Goal: Information Seeking & Learning: Find specific fact

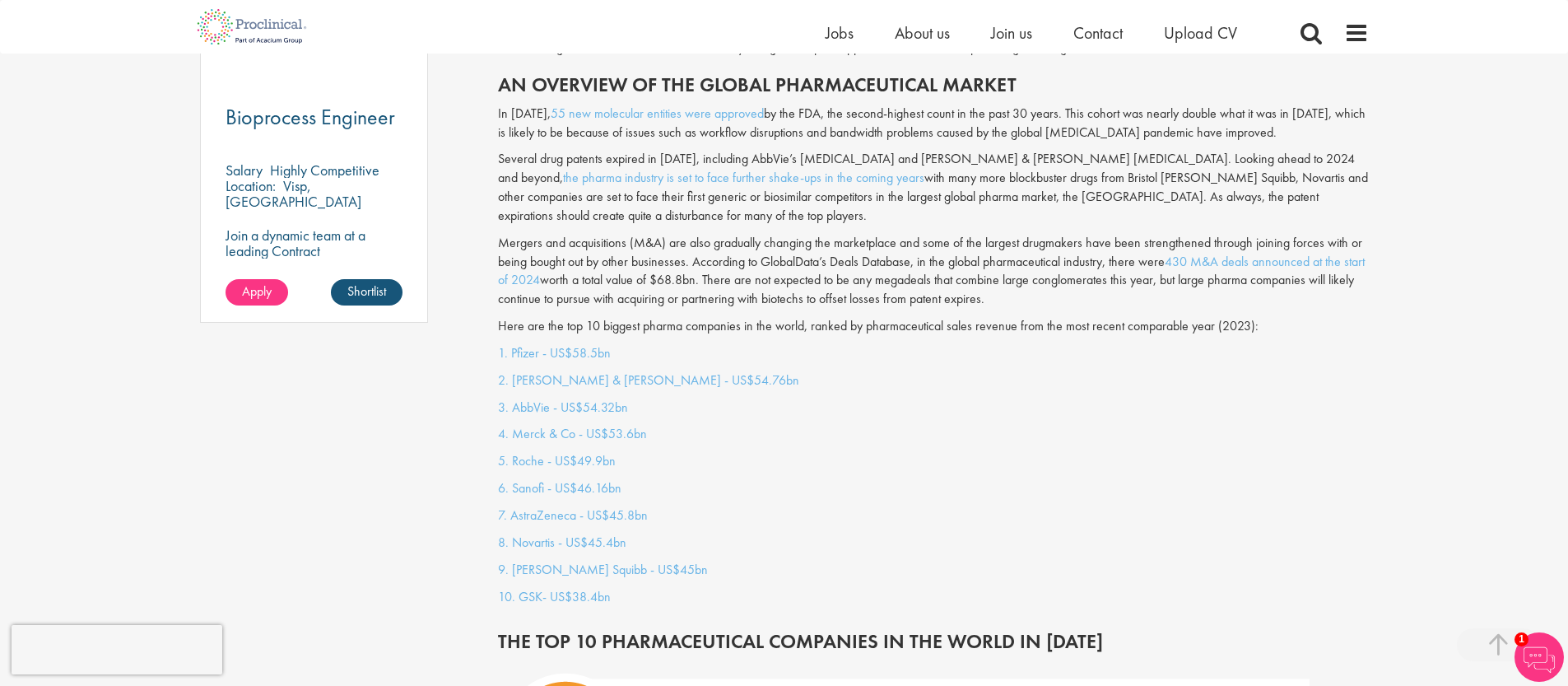
scroll to position [1263, 0]
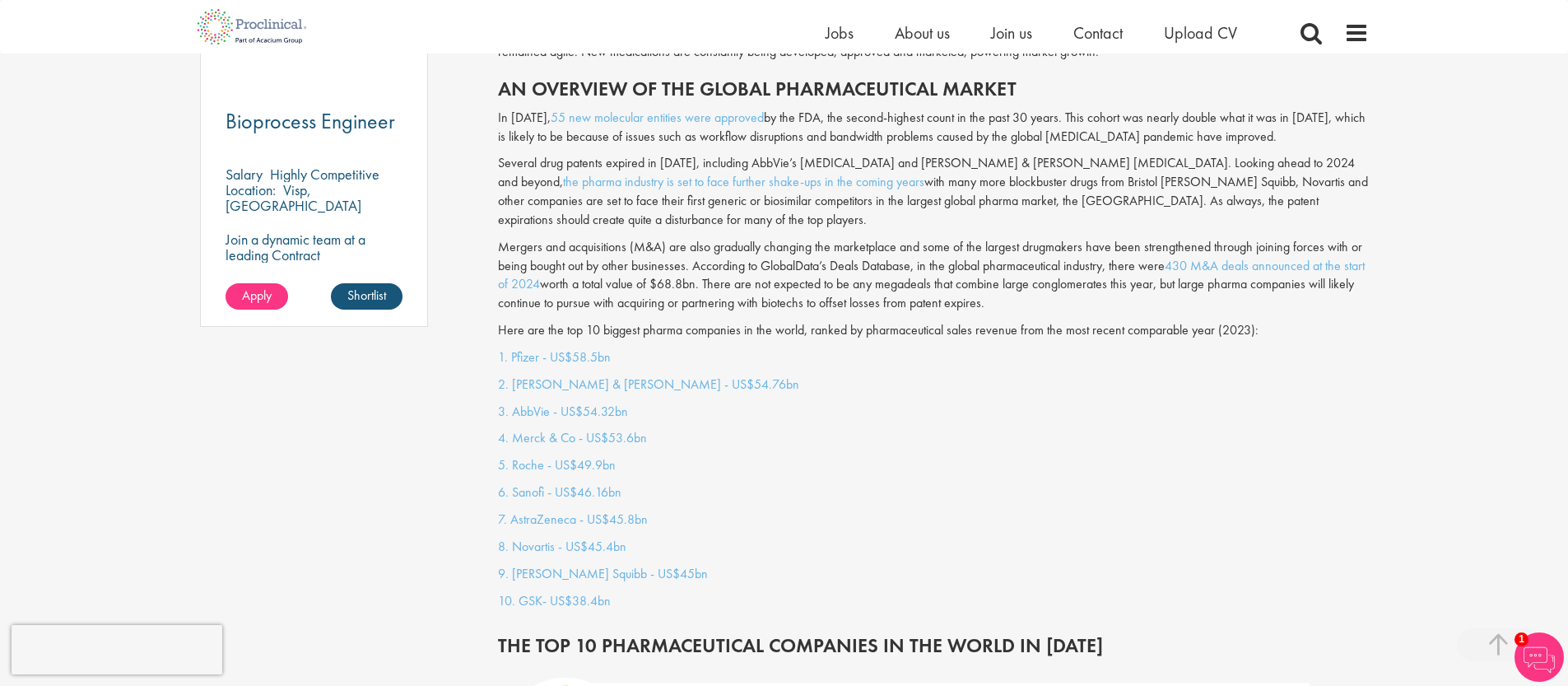
scroll to position [1247, 0]
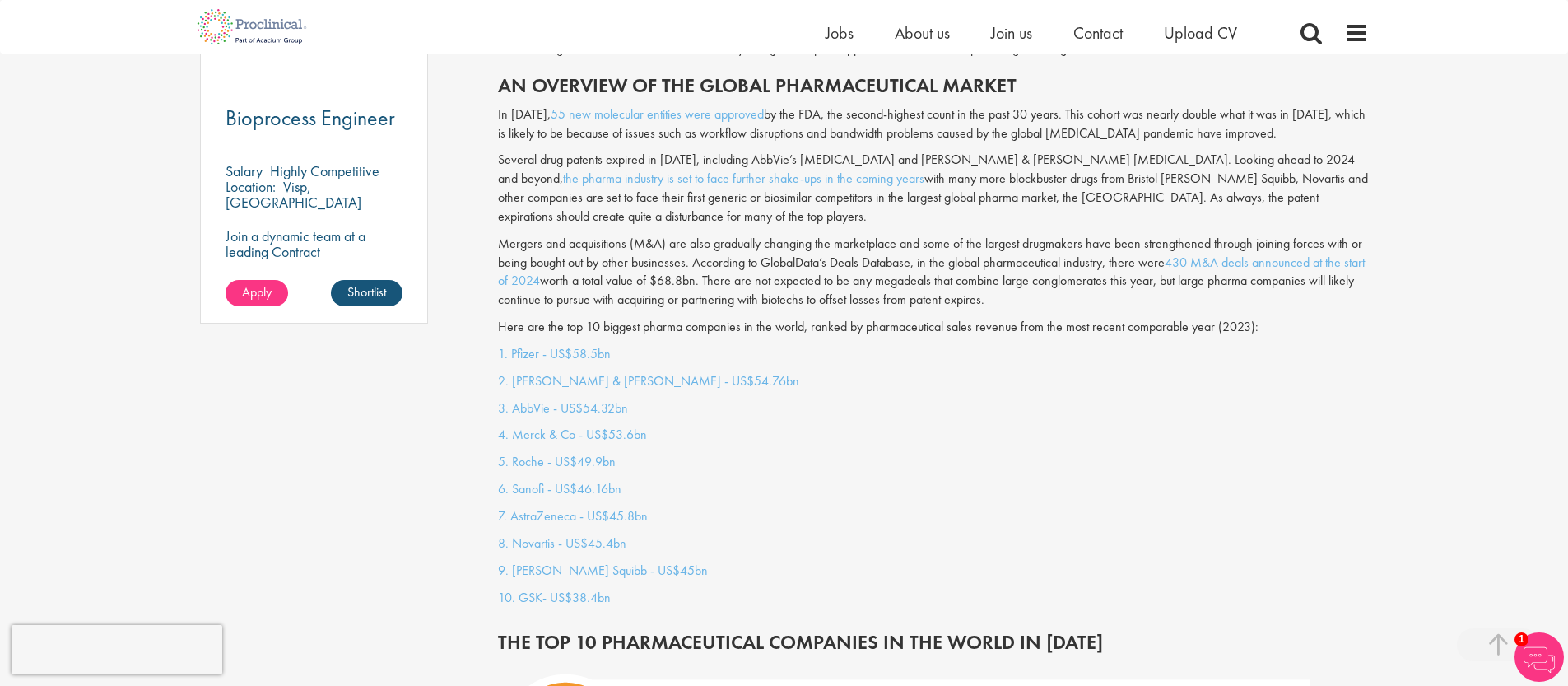
click at [602, 372] on link "2. [PERSON_NAME] & [PERSON_NAME] - US$54.76bn" at bounding box center [648, 381] width 301 height 18
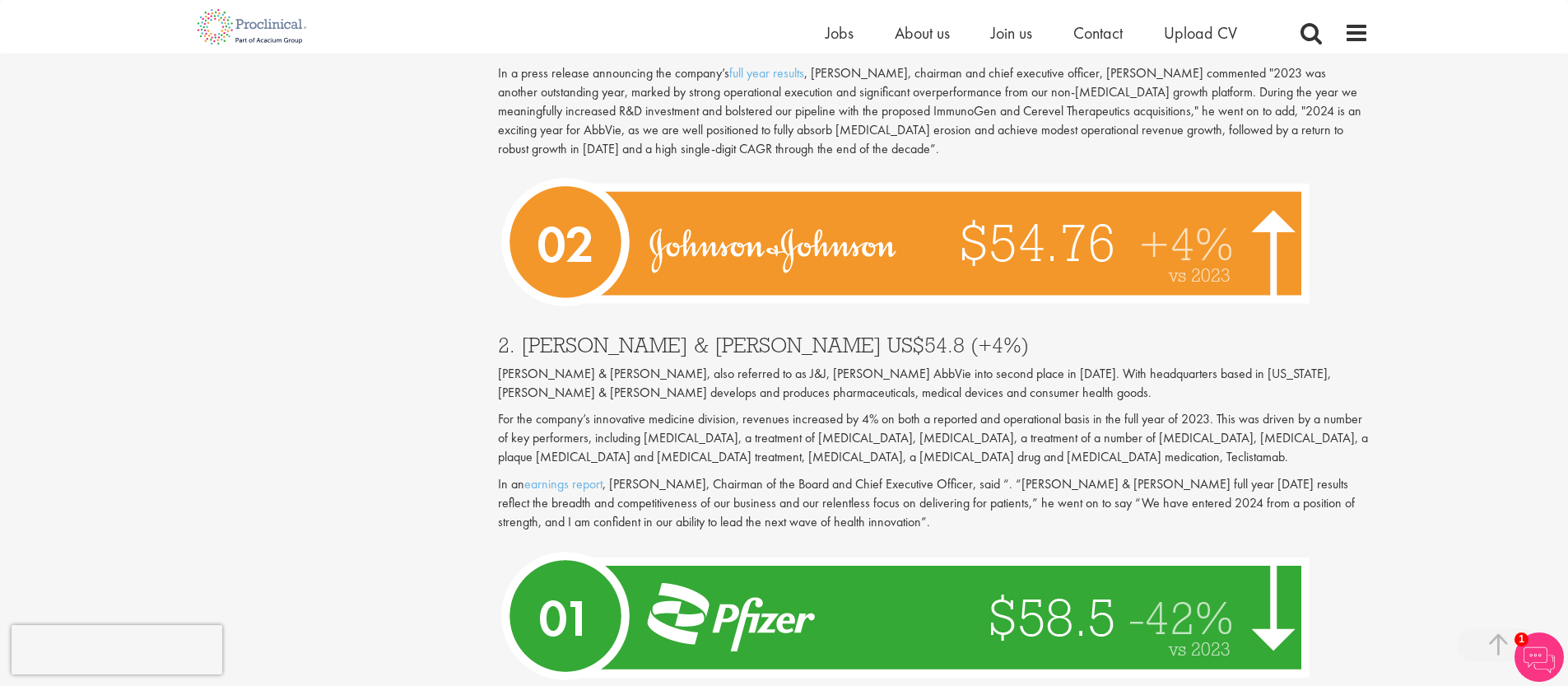
scroll to position [5319, 0]
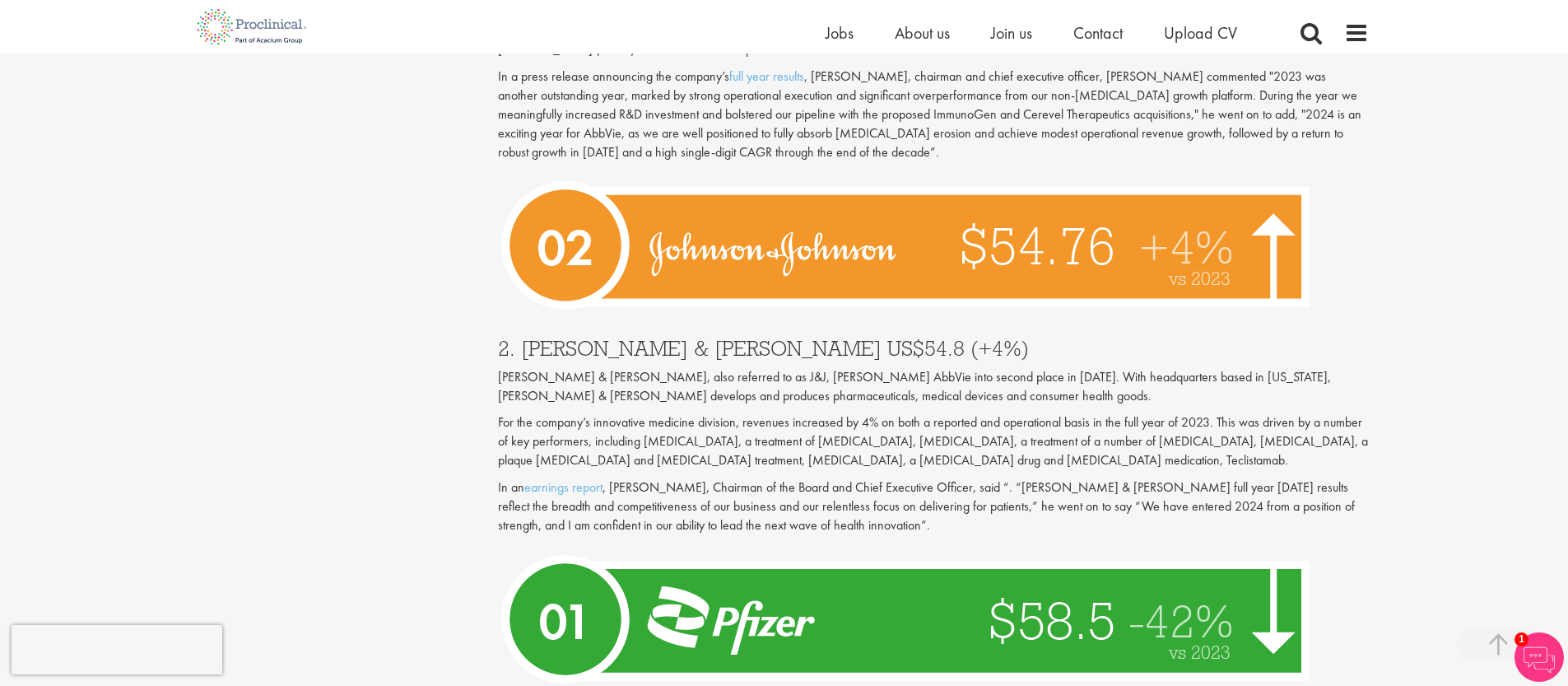
click at [674, 321] on div "2. [PERSON_NAME] & [PERSON_NAME] US$54.8 (+4%) [PERSON_NAME] & [PERSON_NAME], a…" at bounding box center [933, 431] width 895 height 221
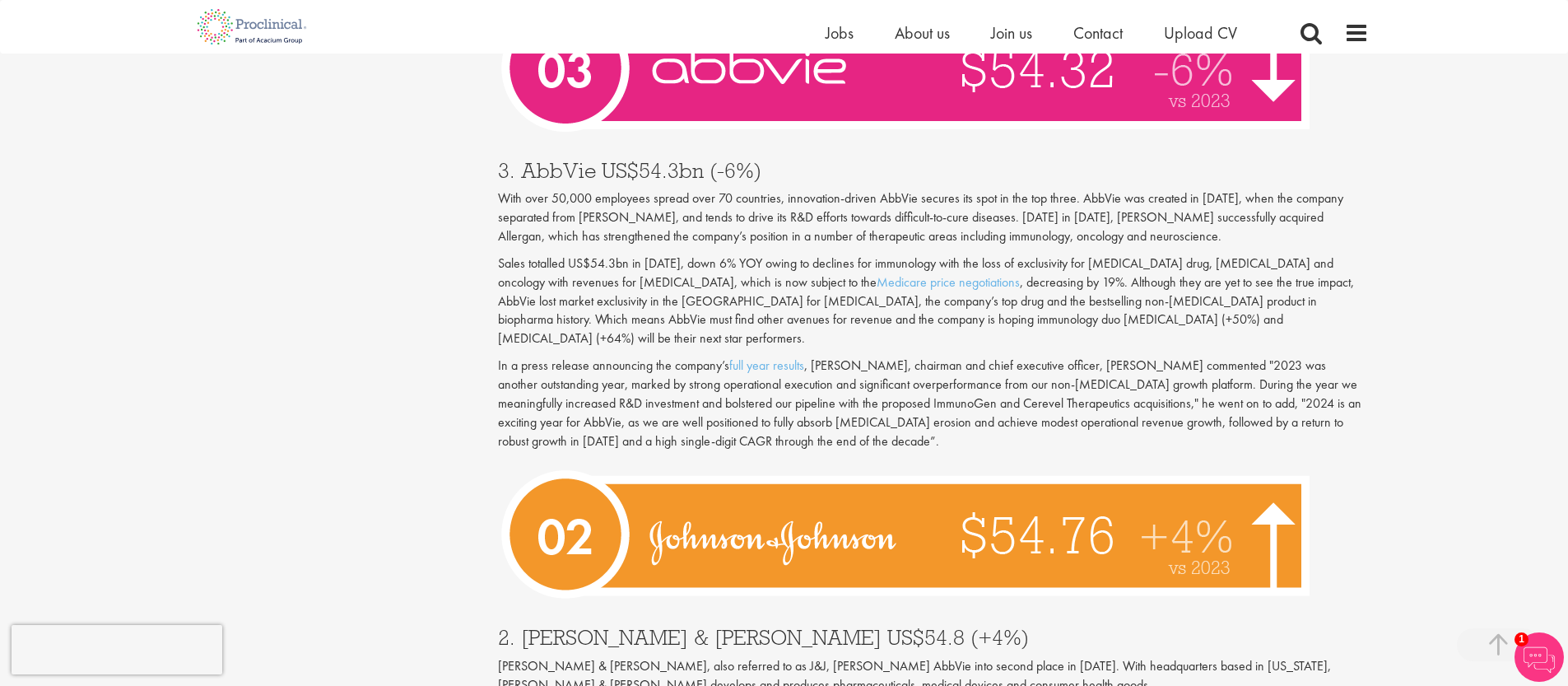
scroll to position [5315, 0]
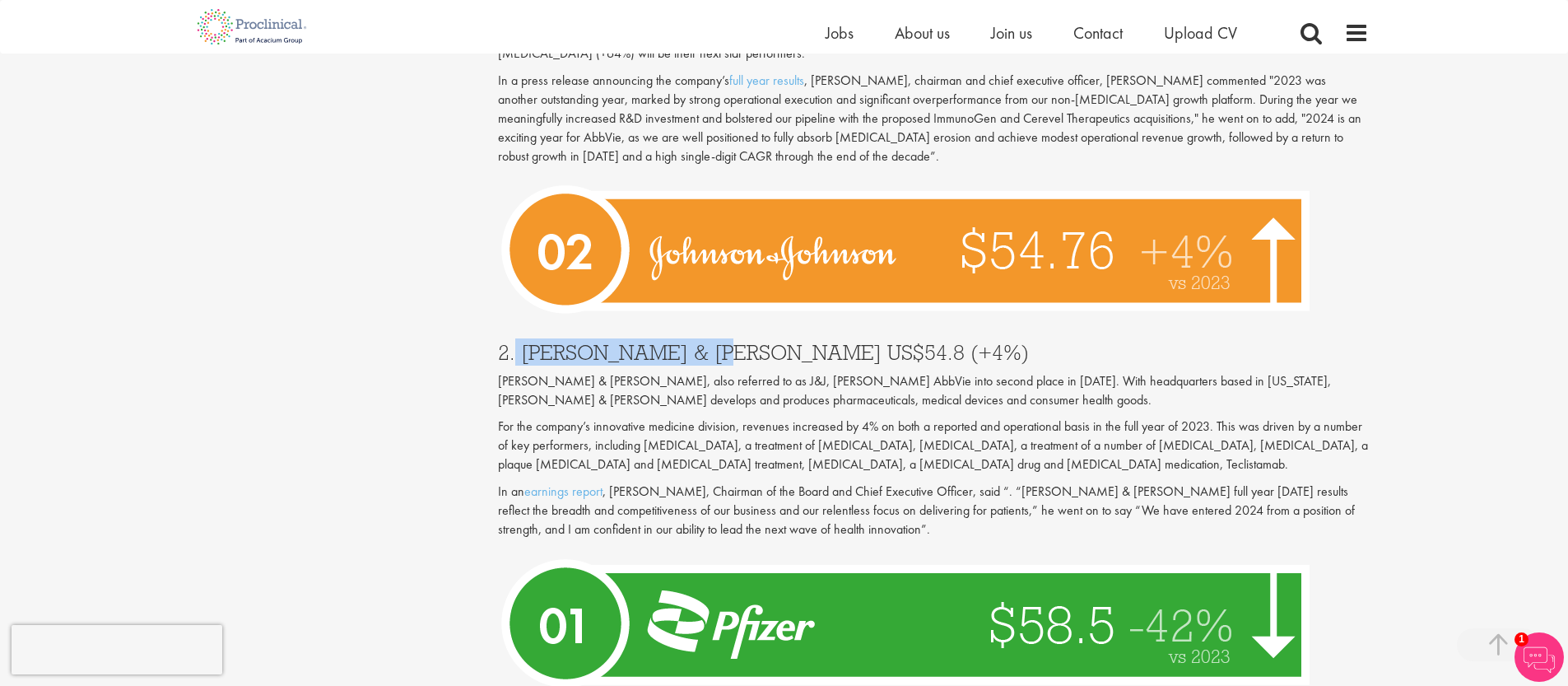
drag, startPoint x: 515, startPoint y: 276, endPoint x: 699, endPoint y: 270, distance: 184.1
click at [699, 342] on h3 "2. [PERSON_NAME] & [PERSON_NAME] US$54.8 (+4%)" at bounding box center [933, 352] width 870 height 22
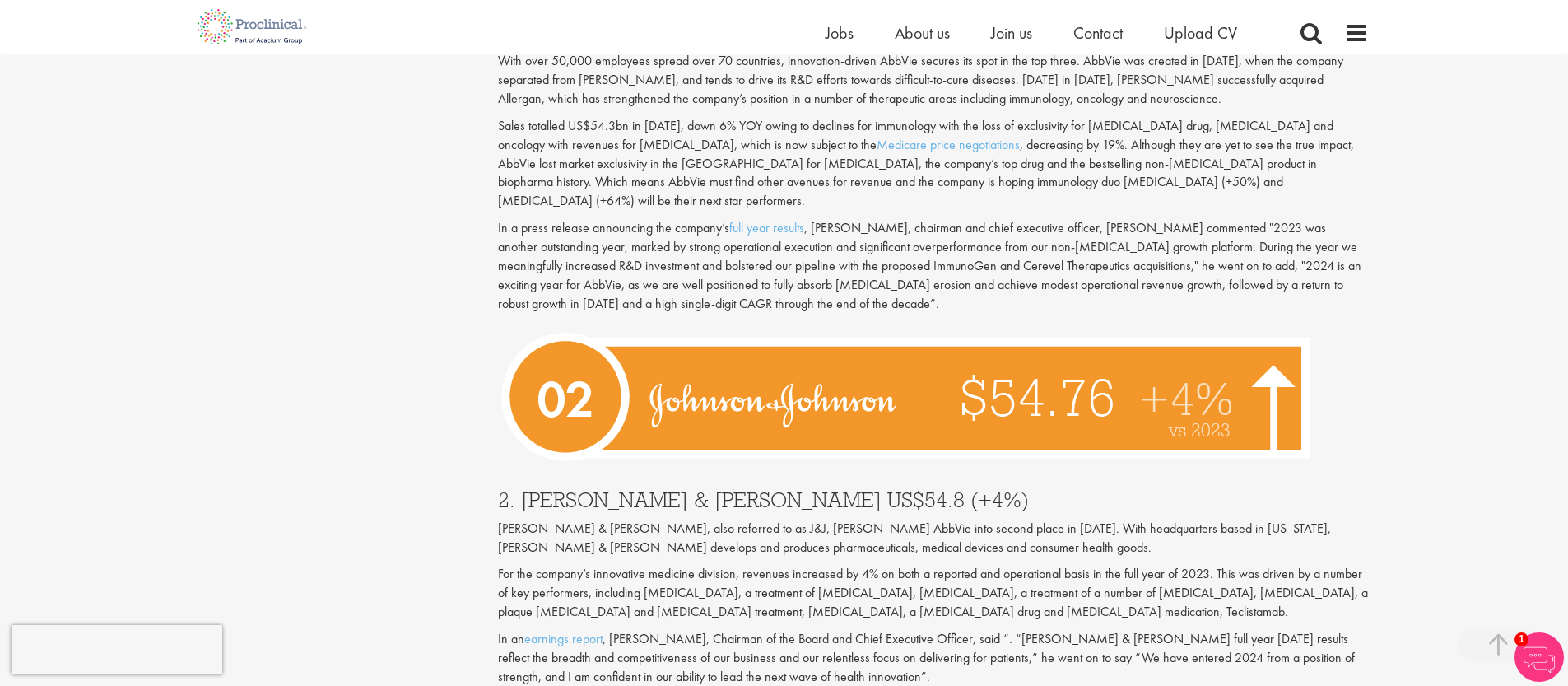
scroll to position [5168, 0]
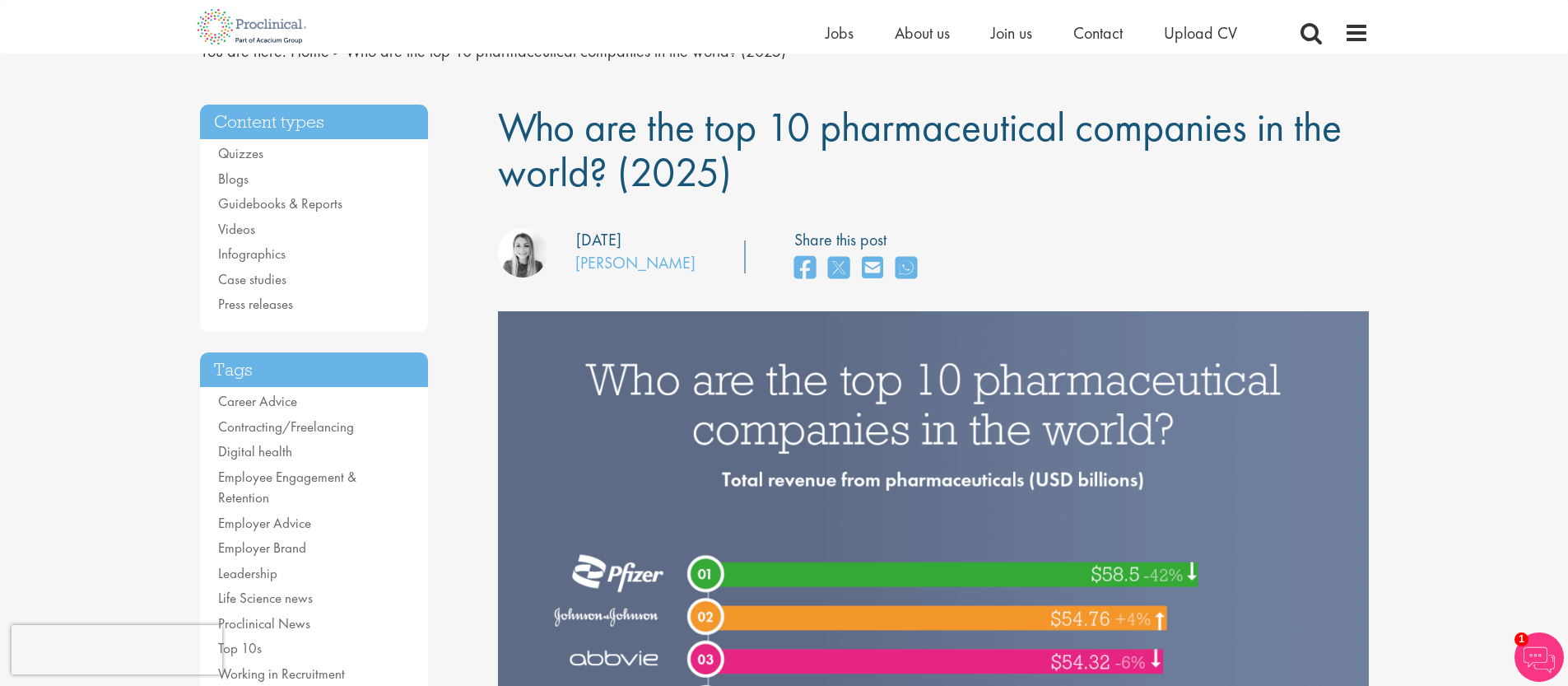
scroll to position [0, 0]
